Goal: Use online tool/utility

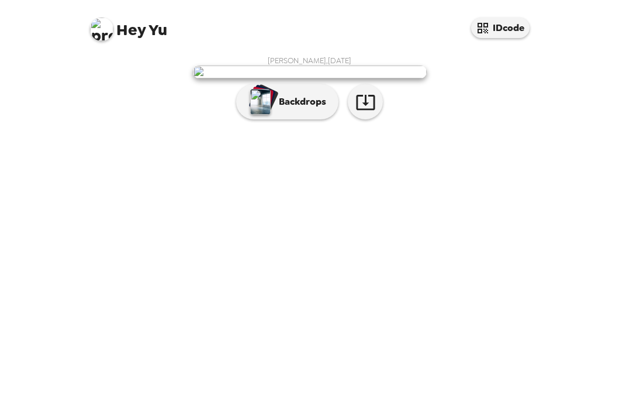
scroll to position [11, 0]
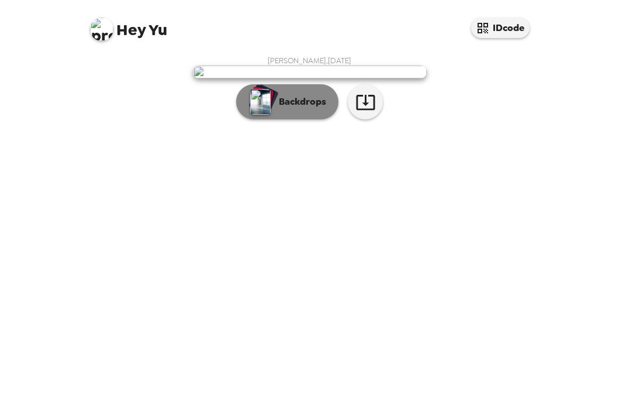
click at [314, 109] on p "Backdrops" at bounding box center [299, 102] width 53 height 14
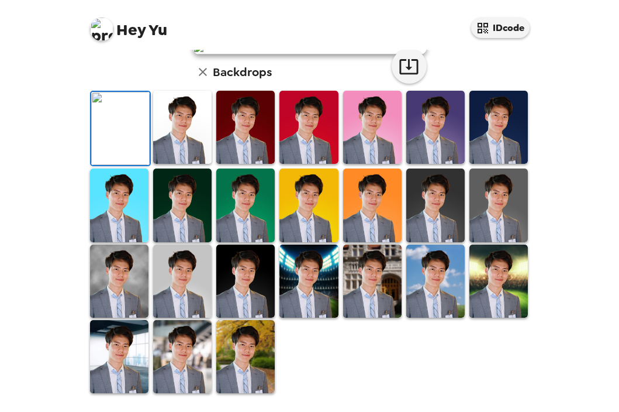
scroll to position [299, 0]
click at [254, 299] on img at bounding box center [245, 280] width 58 height 73
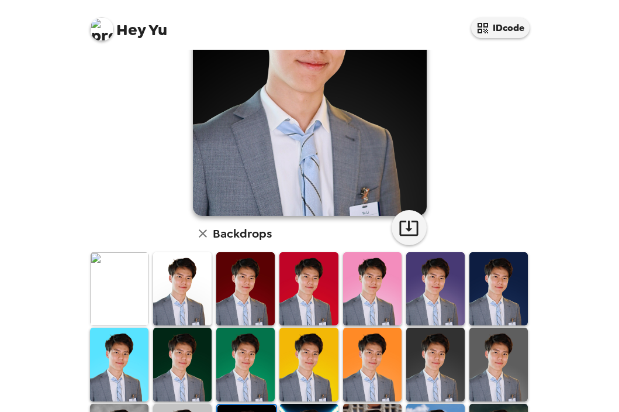
scroll to position [161, 0]
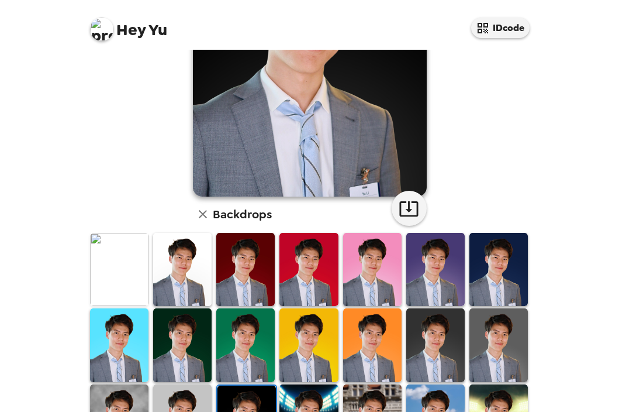
click at [133, 273] on img at bounding box center [119, 269] width 58 height 73
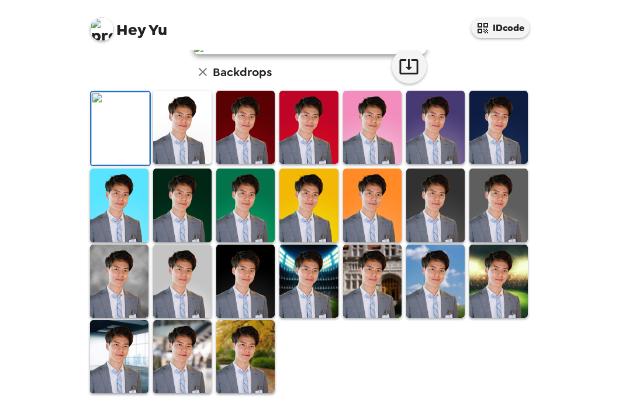
scroll to position [180, 0]
click at [475, 164] on img at bounding box center [499, 127] width 58 height 73
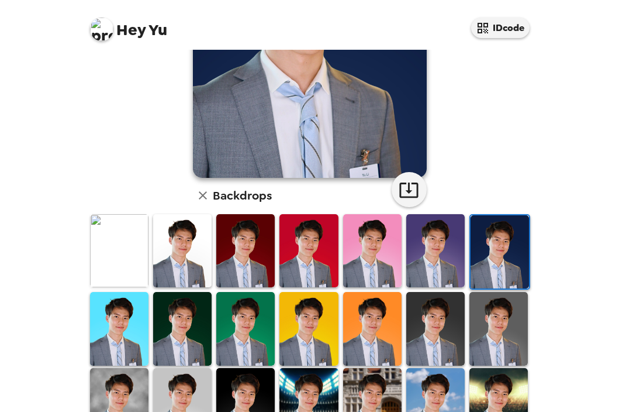
click at [505, 231] on img at bounding box center [500, 251] width 58 height 73
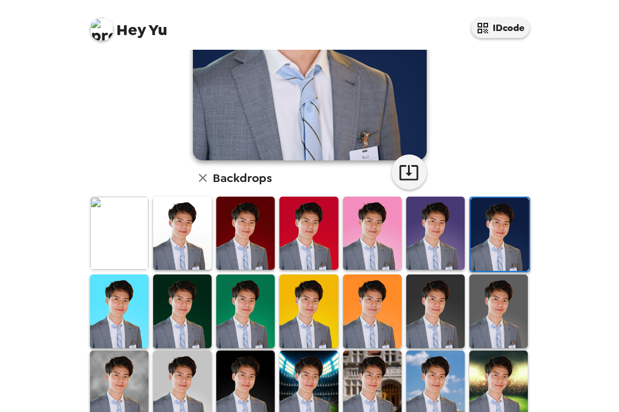
scroll to position [220, 0]
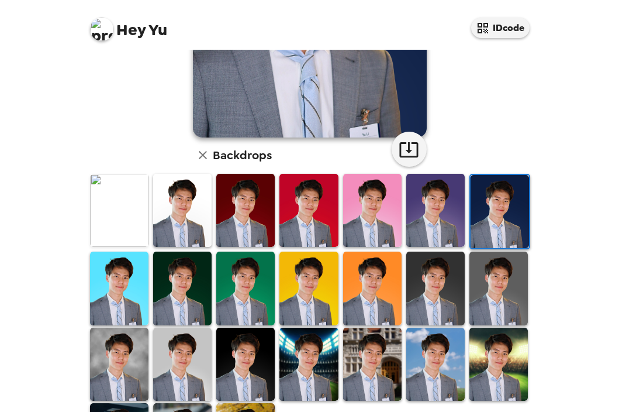
click at [505, 300] on img at bounding box center [499, 287] width 58 height 73
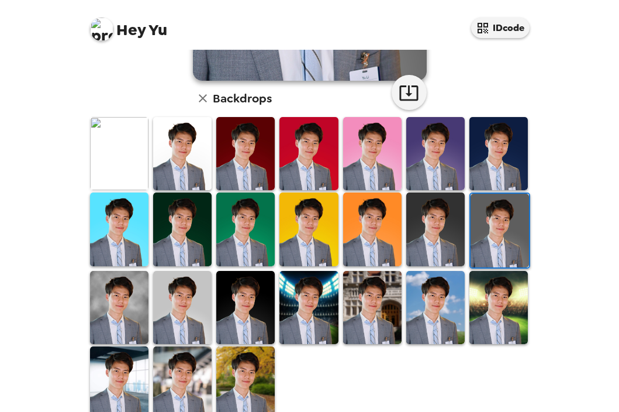
scroll to position [278, 0]
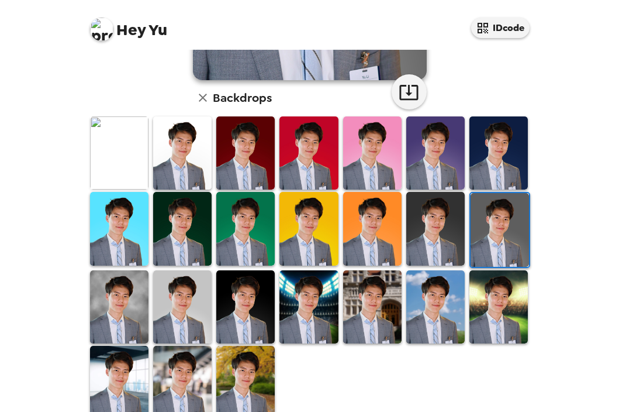
click at [192, 287] on img at bounding box center [182, 306] width 58 height 73
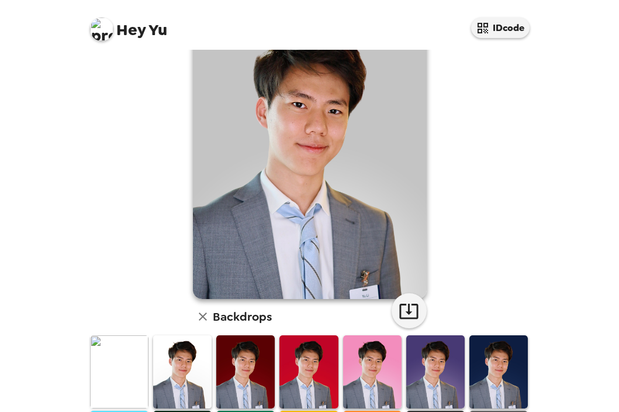
scroll to position [73, 0]
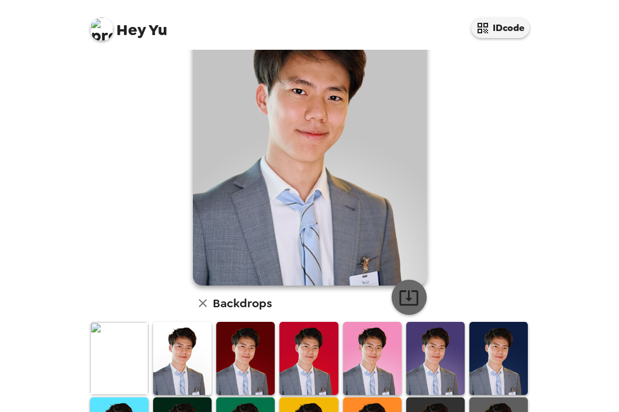
click at [412, 299] on icon "button" at bounding box center [409, 297] width 20 height 20
